Goal: Transaction & Acquisition: Purchase product/service

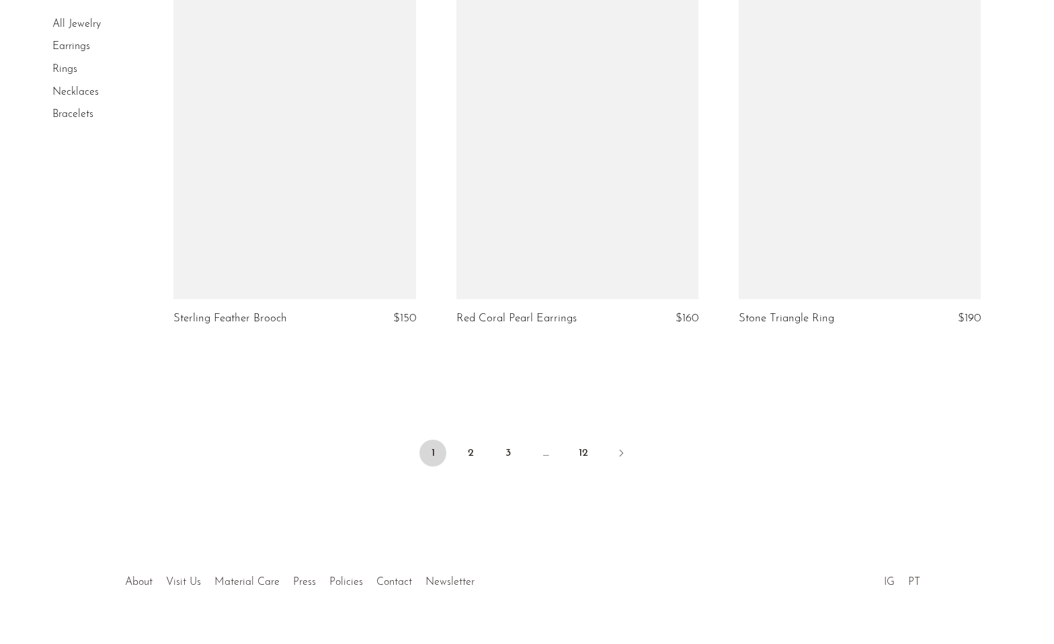
scroll to position [4602, 0]
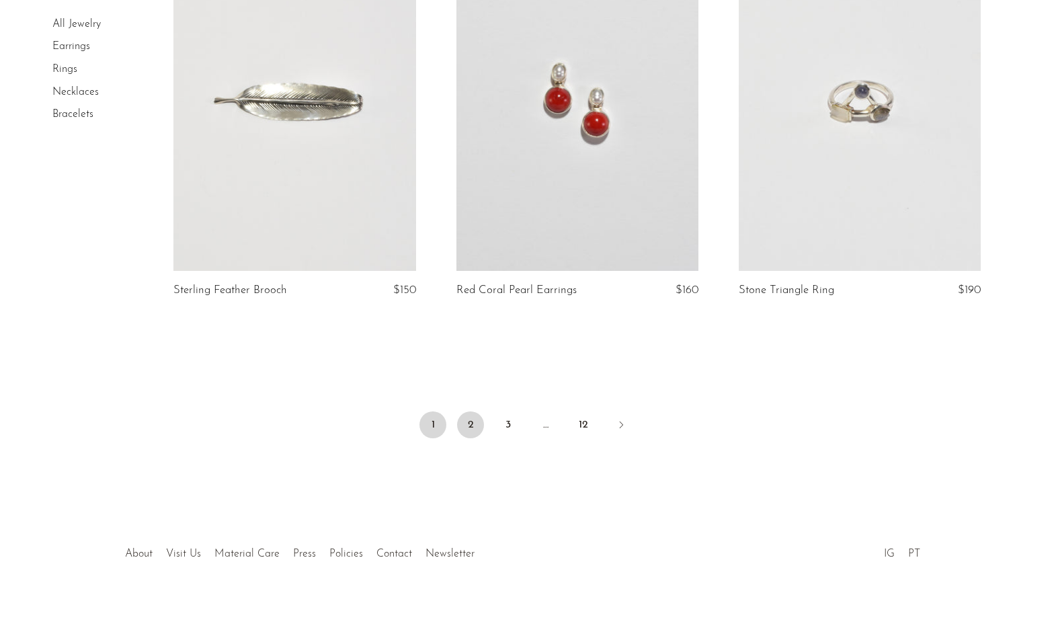
click at [467, 424] on link "2" at bounding box center [470, 424] width 27 height 27
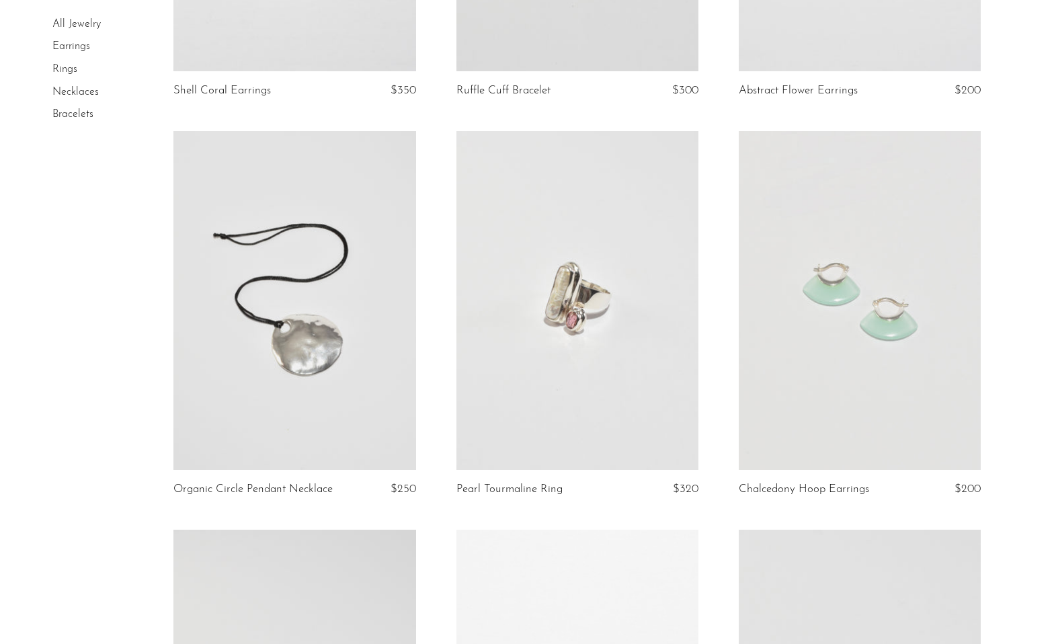
scroll to position [459, 0]
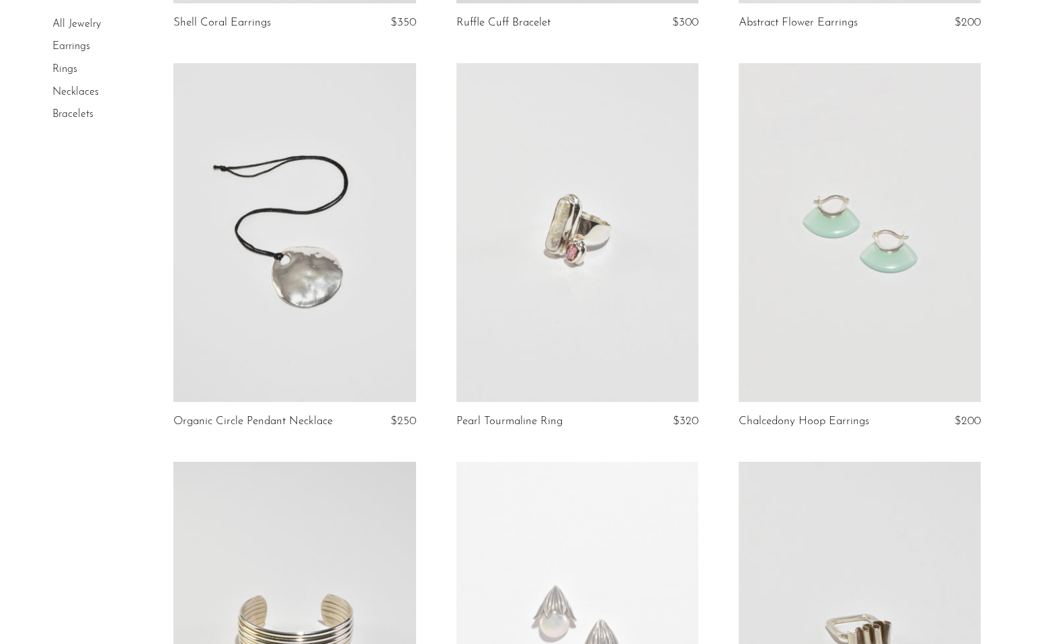
click at [401, 338] on link at bounding box center [294, 232] width 242 height 339
